Goal: Check status

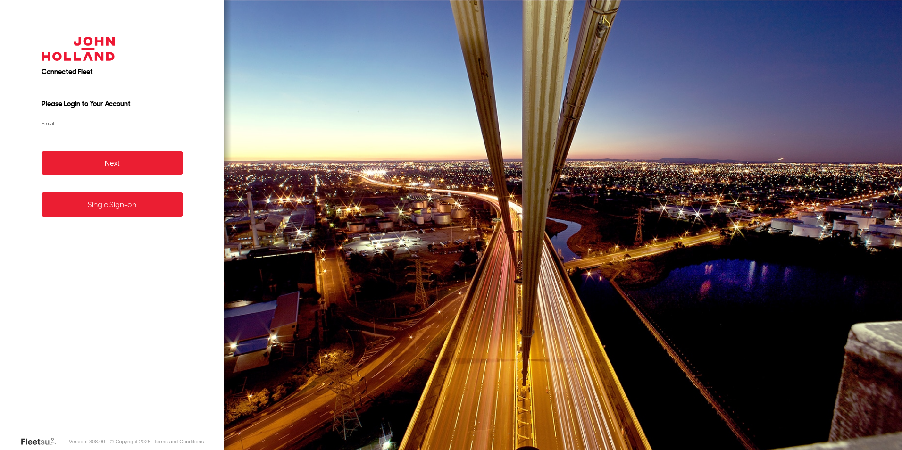
click at [126, 215] on link "Single Sign-on" at bounding box center [111, 204] width 141 height 24
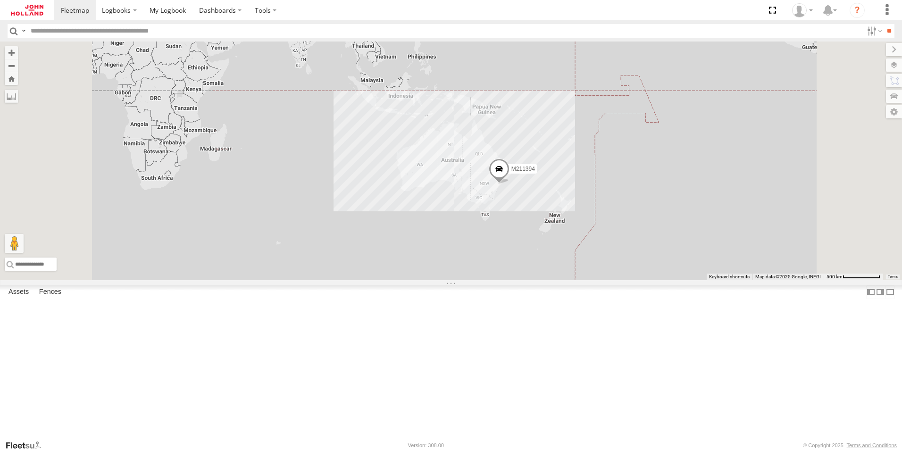
click at [0, 0] on div "M211394" at bounding box center [0, 0] width 0 height 0
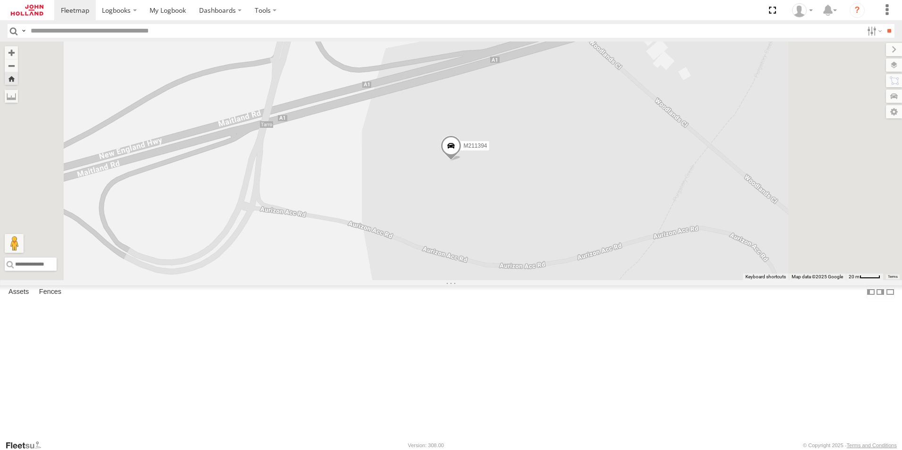
click at [0, 0] on span at bounding box center [0, 0] width 0 height 0
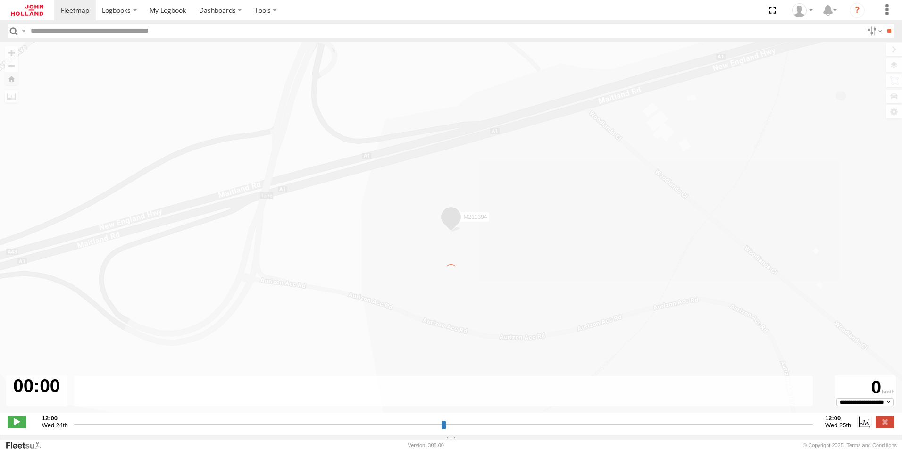
type input "**********"
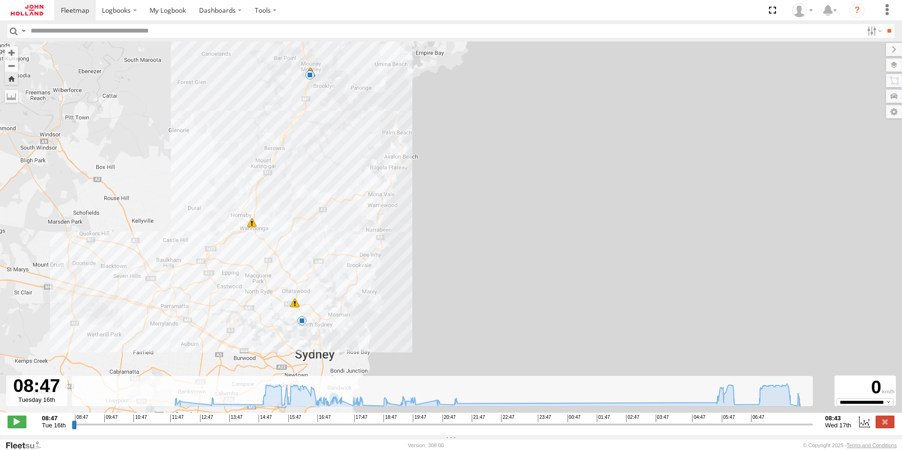
click at [294, 305] on div "31" at bounding box center [294, 302] width 9 height 9
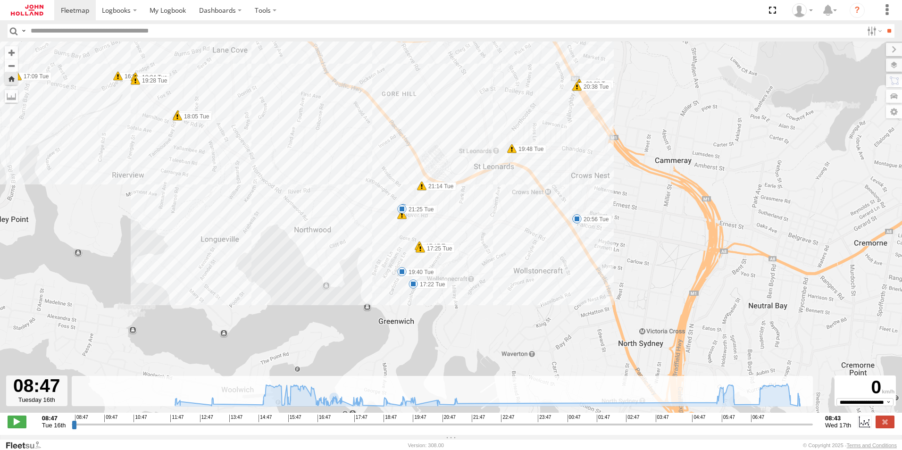
drag, startPoint x: 538, startPoint y: 329, endPoint x: 348, endPoint y: 221, distance: 219.2
click at [348, 221] on div "M211394 11:58 Tue 12:00 Tue 13:12 Tue 15:31 Tue 15:45 Tue 06:32 Wed 07:13 Wed 0…" at bounding box center [451, 231] width 902 height 381
click at [512, 151] on span at bounding box center [511, 148] width 9 height 9
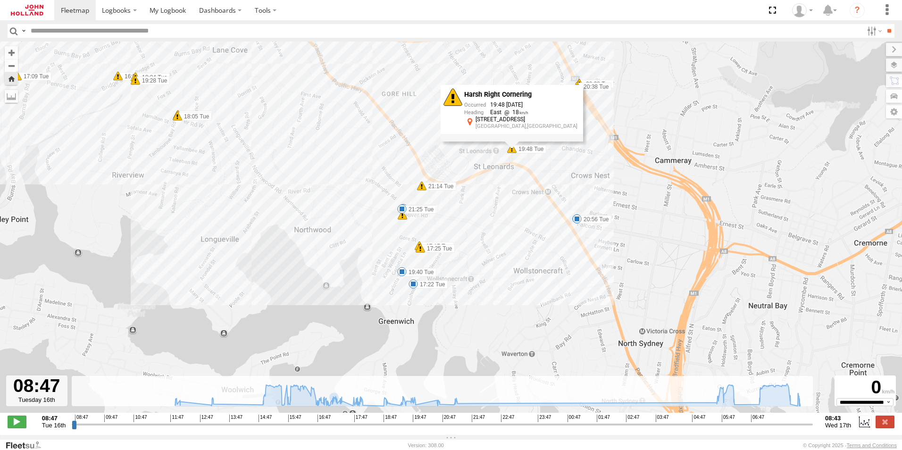
click at [420, 189] on span at bounding box center [421, 185] width 9 height 9
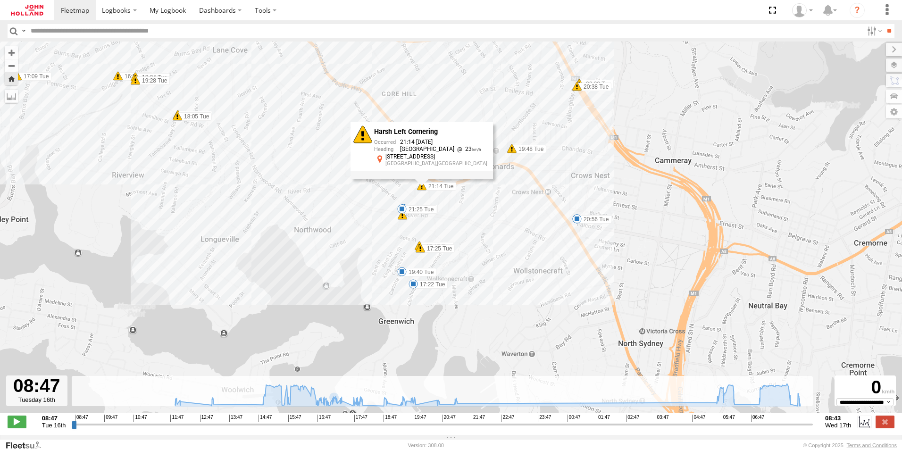
click at [403, 219] on div "9" at bounding box center [401, 214] width 9 height 9
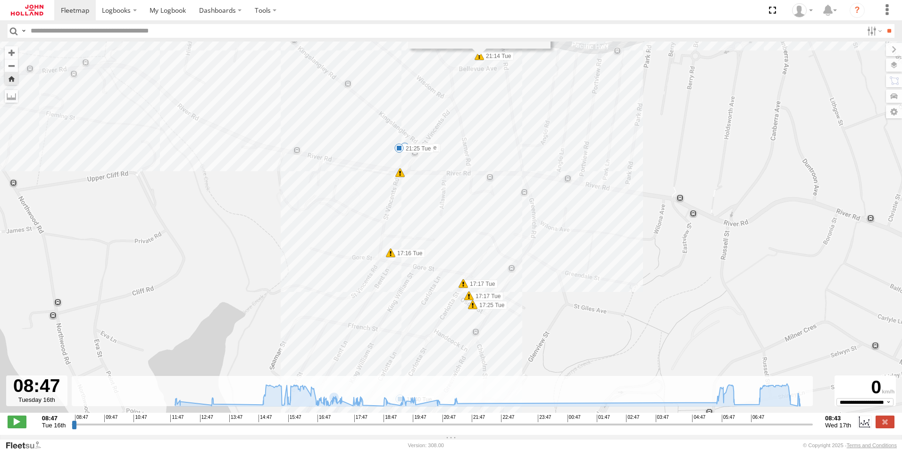
click at [401, 177] on div "7" at bounding box center [399, 172] width 9 height 9
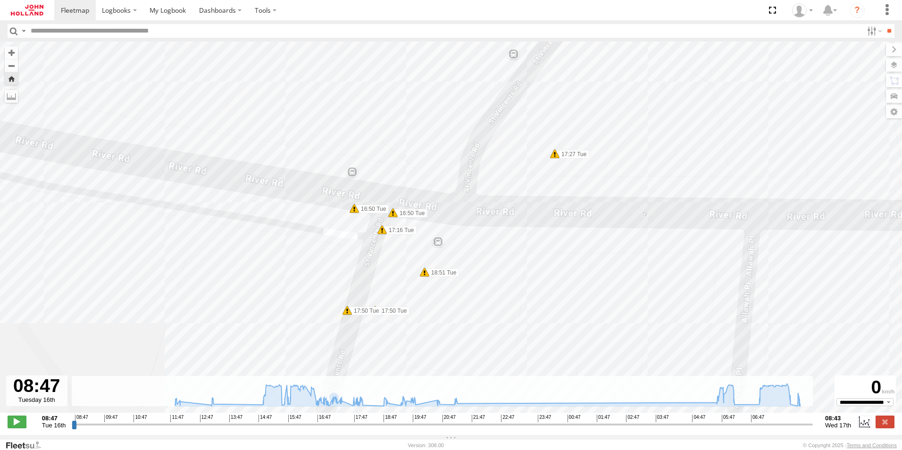
click at [394, 216] on span at bounding box center [392, 212] width 9 height 9
click at [354, 212] on span at bounding box center [353, 208] width 9 height 9
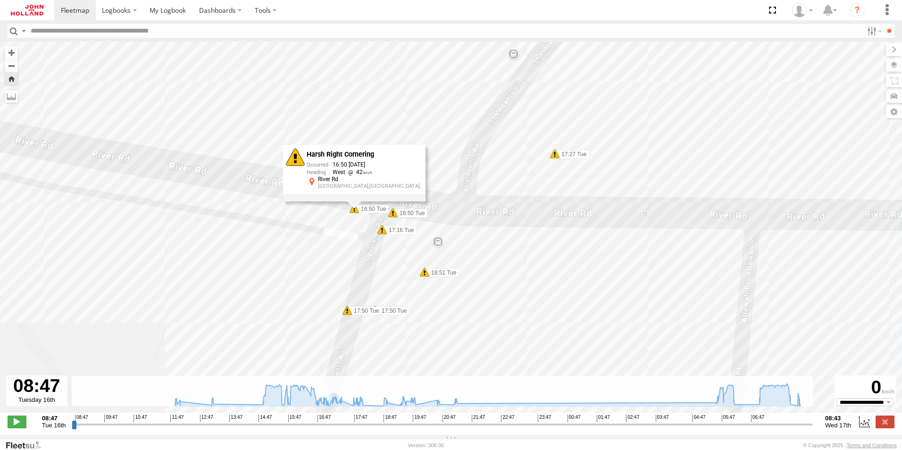
click at [382, 234] on span at bounding box center [381, 229] width 9 height 9
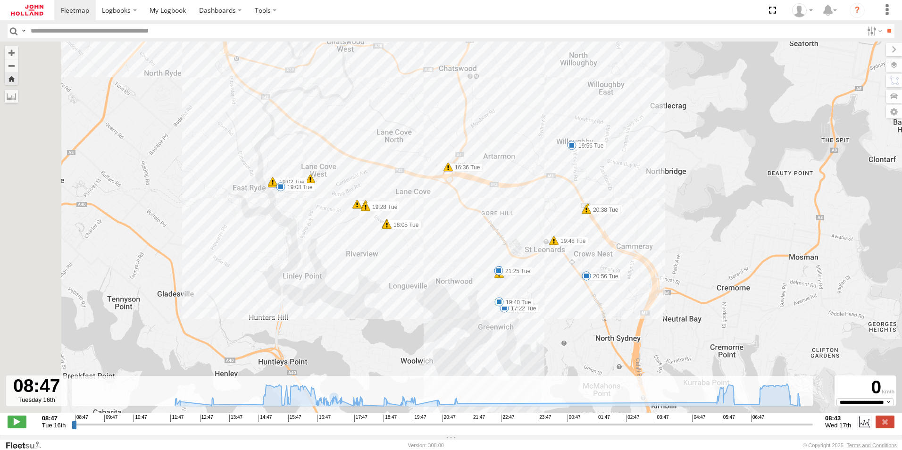
drag, startPoint x: 288, startPoint y: 248, endPoint x: 406, endPoint y: 286, distance: 124.2
click at [406, 286] on div "M211394 11:58 Tue 12:00 Tue 13:12 Tue 15:31 Tue 15:45 Tue 06:32 Wed 07:13 Wed 0…" at bounding box center [451, 231] width 902 height 381
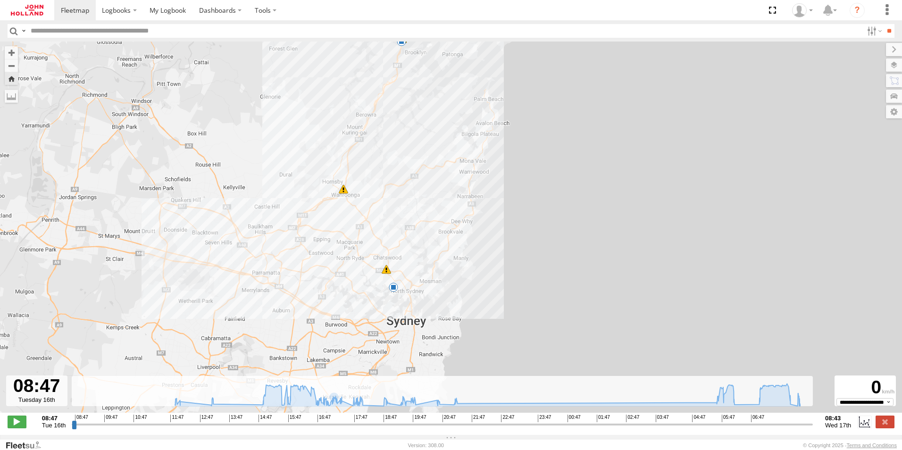
drag, startPoint x: 343, startPoint y: 214, endPoint x: 328, endPoint y: 256, distance: 44.3
click at [328, 256] on div "M211394 11:58 Tue 12:00 Tue 13:12 Tue 15:31 Tue 15:45 Tue 06:32 Wed 07:13 Wed 0…" at bounding box center [451, 231] width 902 height 381
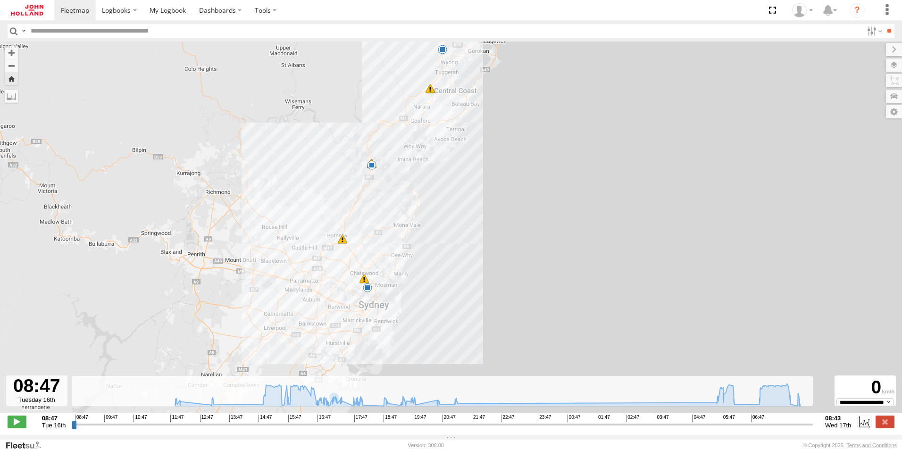
drag, startPoint x: 404, startPoint y: 176, endPoint x: 375, endPoint y: 255, distance: 83.8
click at [375, 254] on div "M211394 11:58 Tue 12:00 Tue 13:12 Tue 15:31 Tue 15:45 Tue 06:32 Wed 07:13 Wed 0…" at bounding box center [451, 231] width 902 height 381
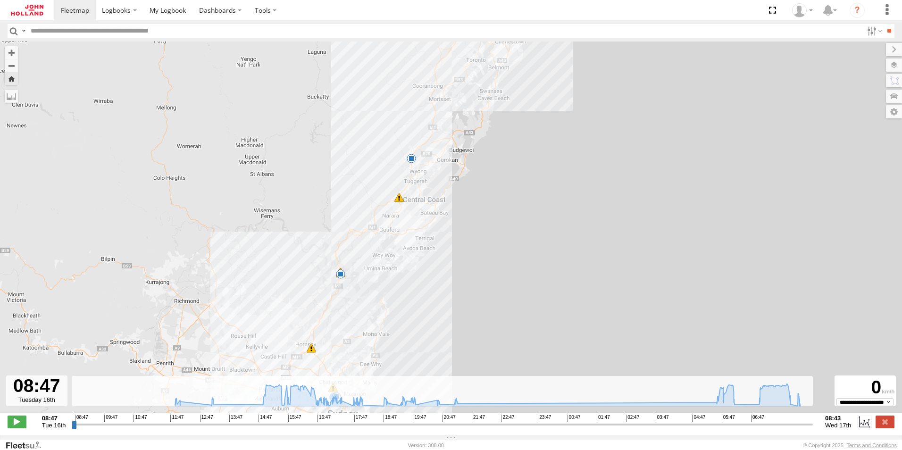
click at [412, 161] on span at bounding box center [410, 158] width 9 height 9
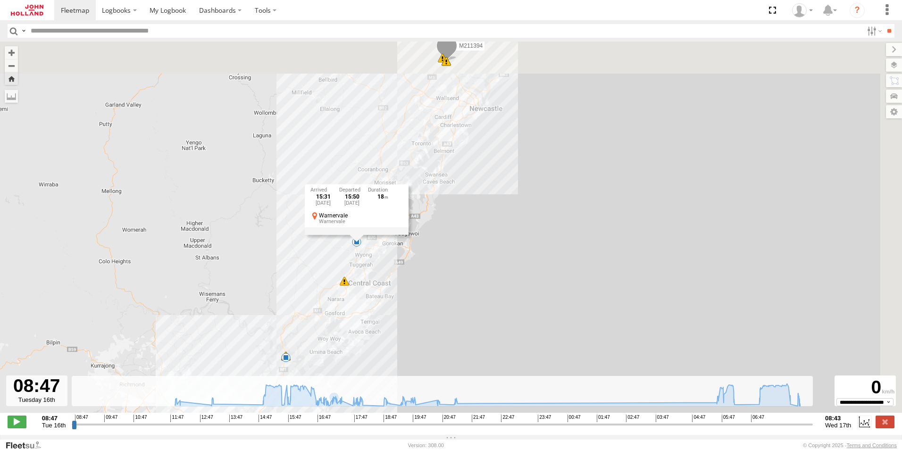
drag, startPoint x: 426, startPoint y: 214, endPoint x: 356, endPoint y: 313, distance: 121.1
click at [356, 312] on div "M211394 11:58 Tue 12:00 Tue 13:12 Tue 15:31 Tue 15:45 Tue 06:32 Wed 07:13 Wed 0…" at bounding box center [451, 231] width 902 height 381
